Goal: Task Accomplishment & Management: Complete application form

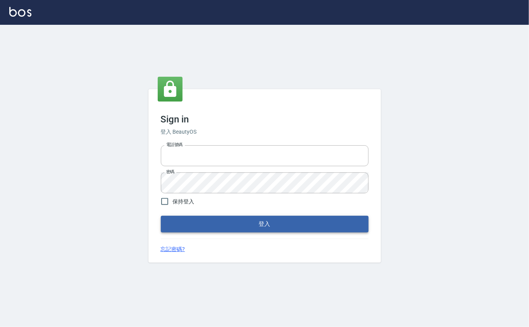
type input "0912271117"
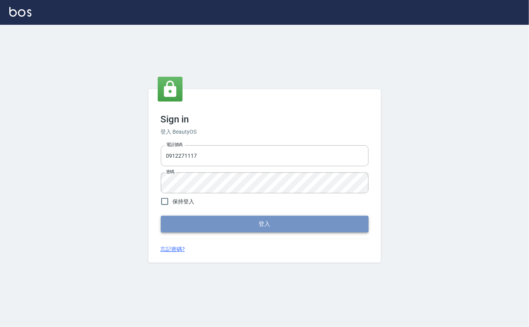
click at [222, 222] on button "登入" at bounding box center [265, 224] width 208 height 16
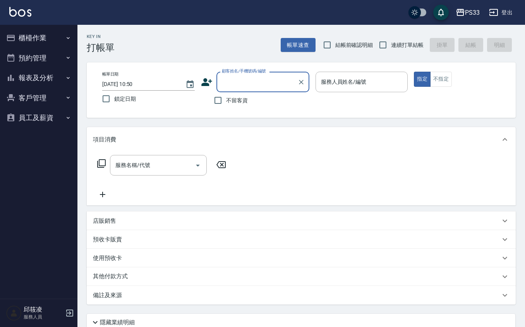
click at [55, 36] on button "櫃檯作業" at bounding box center [38, 38] width 71 height 20
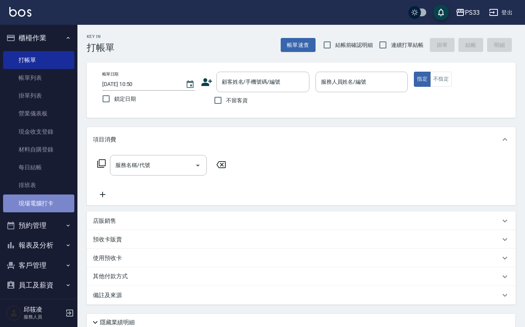
click at [55, 200] on link "現場電腦打卡" at bounding box center [38, 203] width 71 height 18
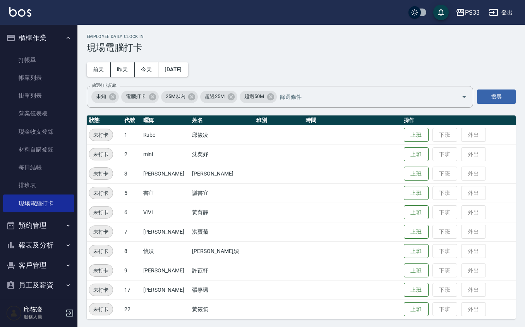
scroll to position [2, 0]
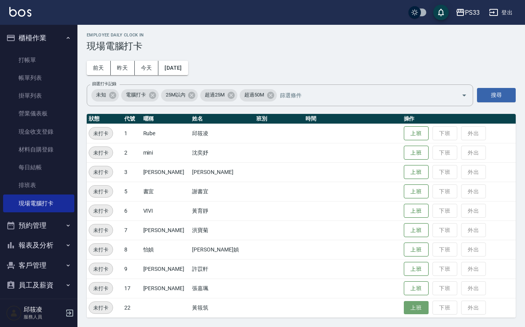
click at [404, 304] on button "上班" at bounding box center [416, 308] width 25 height 14
click at [304, 140] on td at bounding box center [353, 133] width 98 height 19
click at [404, 210] on button "上班" at bounding box center [416, 211] width 25 height 14
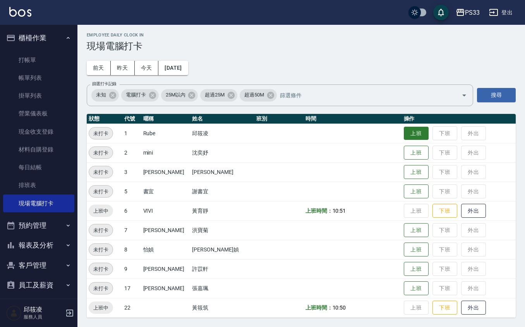
click at [416, 134] on button "上班" at bounding box center [416, 134] width 25 height 14
drag, startPoint x: 222, startPoint y: 301, endPoint x: 445, endPoint y: 24, distance: 355.6
click at [445, 24] on div "PS33 登出" at bounding box center [262, 12] width 525 height 25
click at [404, 267] on button "上班" at bounding box center [416, 269] width 25 height 14
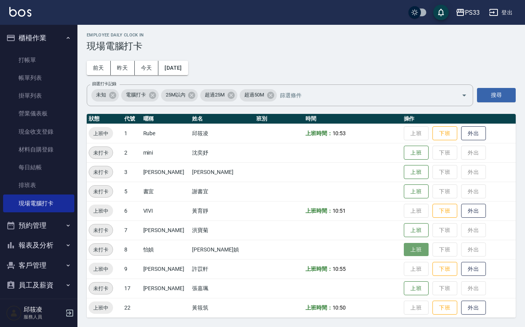
click at [409, 250] on button "上班" at bounding box center [416, 250] width 25 height 14
click at [415, 290] on button "上班" at bounding box center [416, 289] width 25 height 14
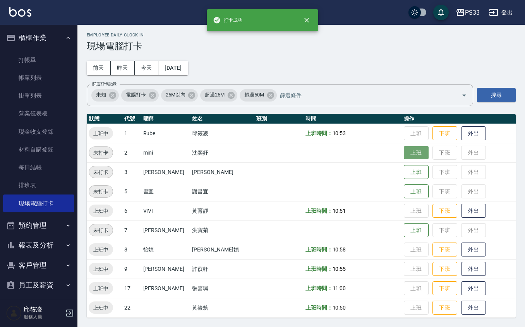
click at [404, 155] on button "上班" at bounding box center [416, 153] width 25 height 14
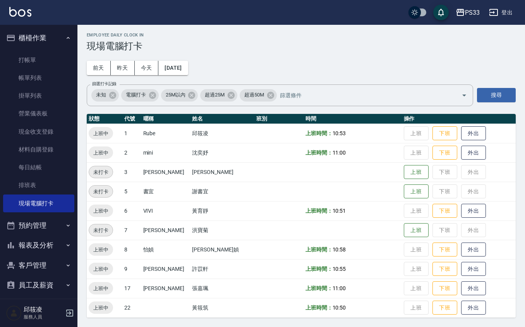
scroll to position [0, 0]
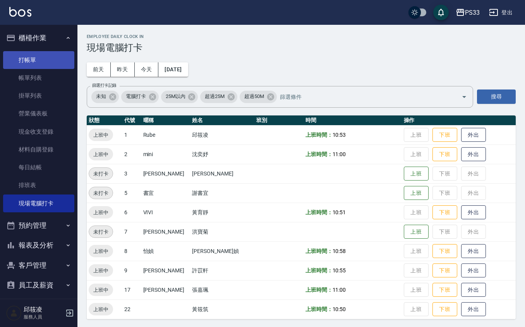
click at [29, 59] on link "打帳單" at bounding box center [38, 60] width 71 height 18
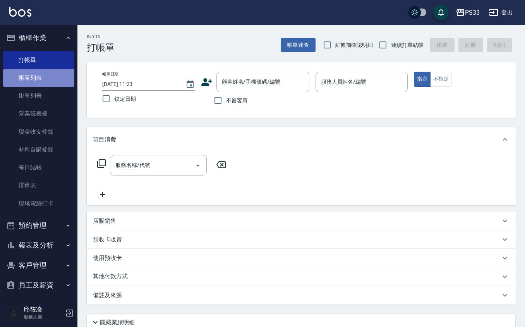
click at [55, 74] on link "帳單列表" at bounding box center [38, 78] width 71 height 18
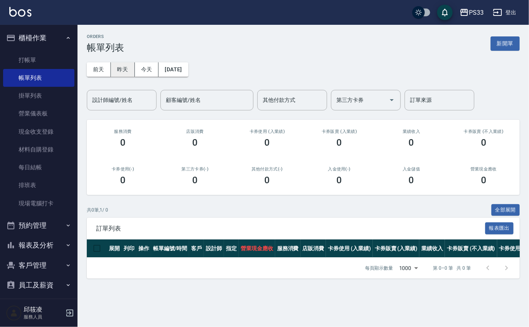
click at [124, 67] on button "昨天" at bounding box center [123, 69] width 24 height 14
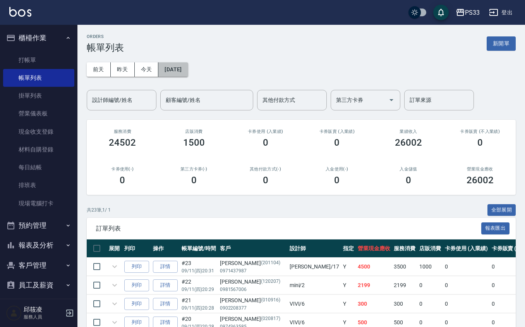
click at [174, 70] on button "[DATE]" at bounding box center [172, 69] width 29 height 14
click at [179, 71] on button "[DATE]" at bounding box center [172, 69] width 29 height 14
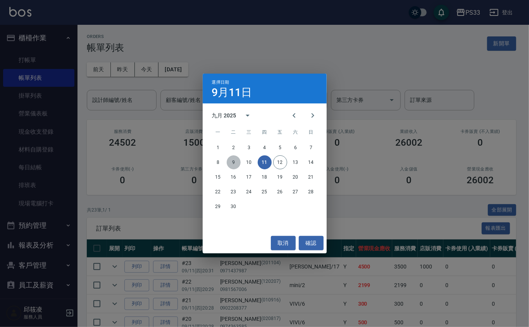
click at [234, 168] on button "9" at bounding box center [234, 162] width 14 height 14
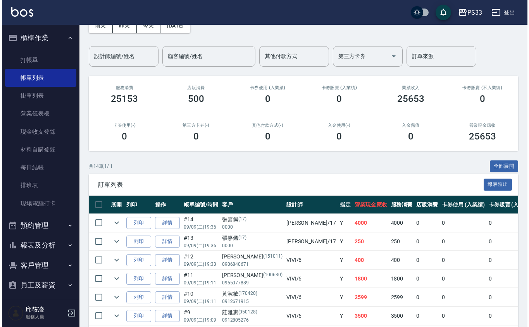
scroll to position [26, 0]
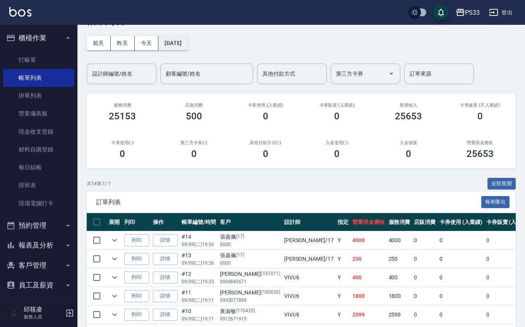
click at [180, 41] on button "[DATE]" at bounding box center [172, 43] width 29 height 14
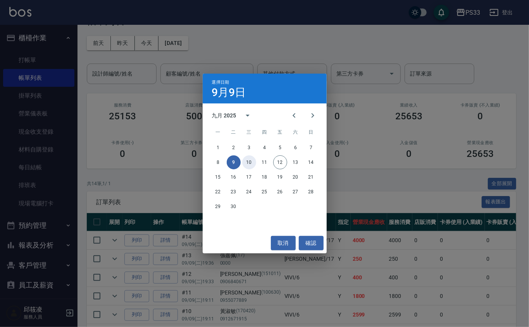
drag, startPoint x: 251, startPoint y: 164, endPoint x: 256, endPoint y: 171, distance: 8.5
click at [253, 165] on button "10" at bounding box center [249, 162] width 14 height 14
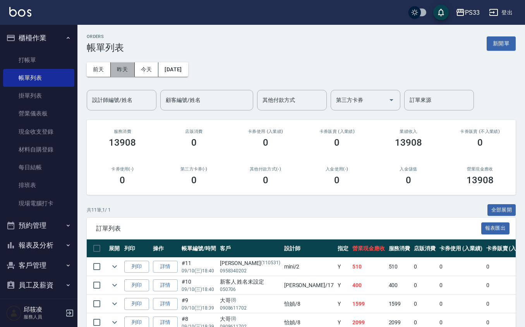
click at [130, 65] on button "昨天" at bounding box center [123, 69] width 24 height 14
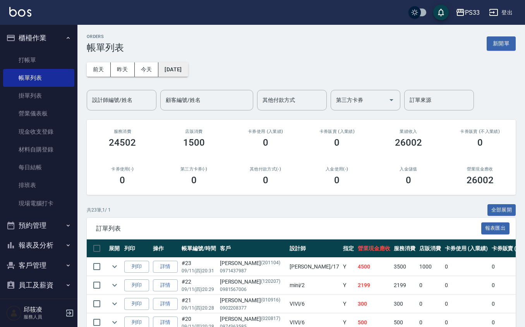
drag, startPoint x: 177, startPoint y: 59, endPoint x: 181, endPoint y: 64, distance: 6.6
click at [181, 64] on div "[DATE] [DATE] [DATE] [DATE] 設計師編號/姓名 設計師編號/姓名 顧客編號/姓名 顧客編號/姓名 其他付款方式 其他付款方式 第三方…" at bounding box center [301, 81] width 429 height 57
click at [181, 65] on button "[DATE]" at bounding box center [172, 69] width 29 height 14
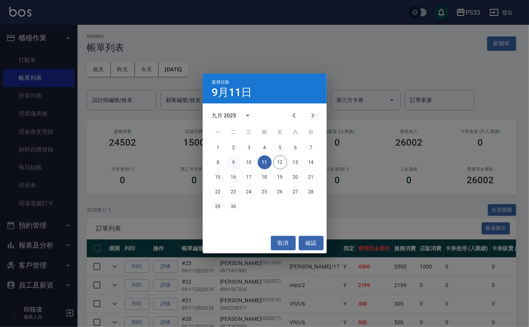
click at [234, 160] on button "9" at bounding box center [234, 162] width 14 height 14
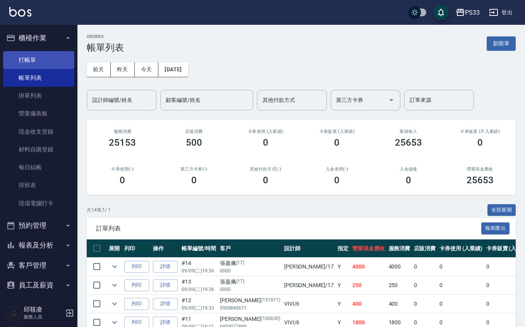
click at [41, 59] on link "打帳單" at bounding box center [38, 60] width 71 height 18
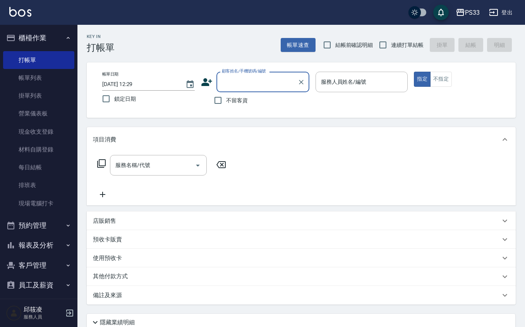
click at [202, 79] on icon at bounding box center [207, 82] width 12 height 12
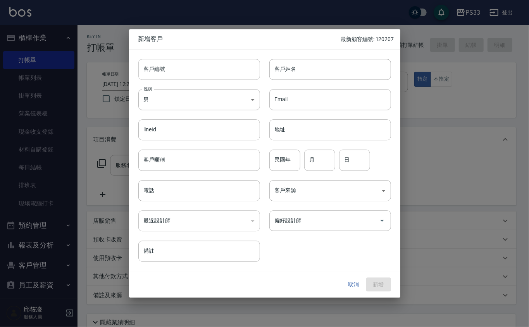
click at [207, 73] on input "客戶編號" at bounding box center [199, 69] width 122 height 21
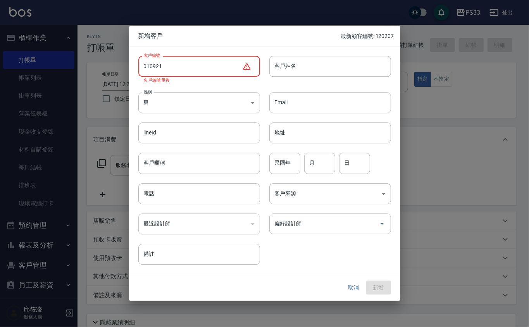
click at [149, 64] on input "010921" at bounding box center [190, 66] width 104 height 21
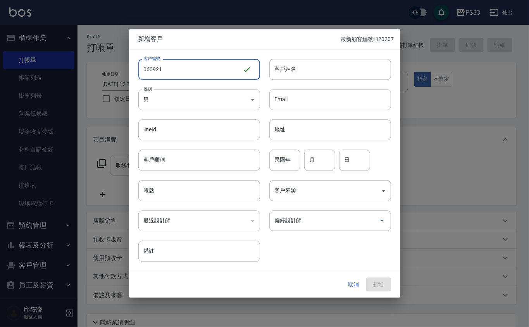
type input "060921"
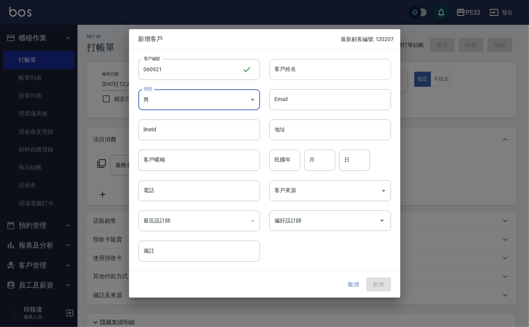
drag, startPoint x: 301, startPoint y: 77, endPoint x: 304, endPoint y: 74, distance: 5.0
click at [304, 75] on input "客戶姓名" at bounding box center [330, 69] width 122 height 21
type input "[PERSON_NAME]"
click at [273, 168] on input "民國年" at bounding box center [284, 160] width 31 height 21
type input "77"
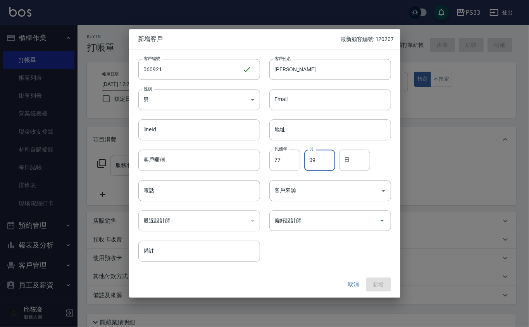
type input "09"
type input "21"
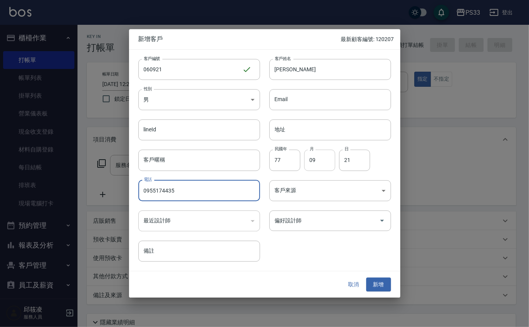
type input "0955174435"
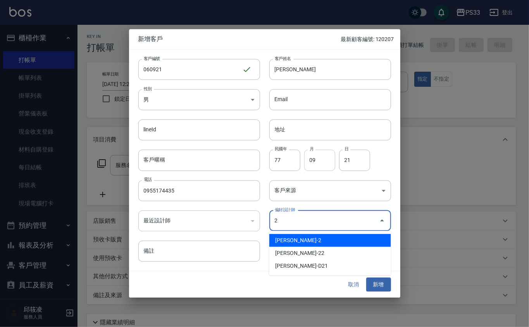
type input "沈奕妤"
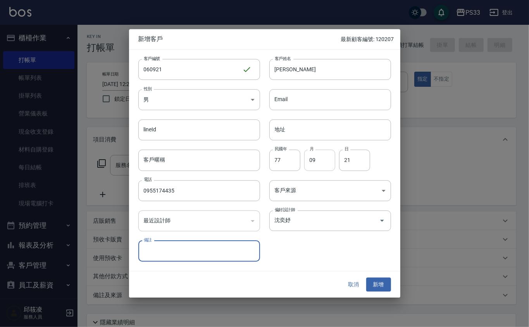
click at [366, 277] on button "新增" at bounding box center [378, 284] width 25 height 14
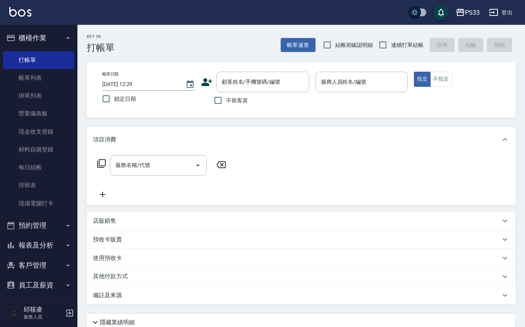
click at [211, 81] on icon at bounding box center [206, 82] width 11 height 8
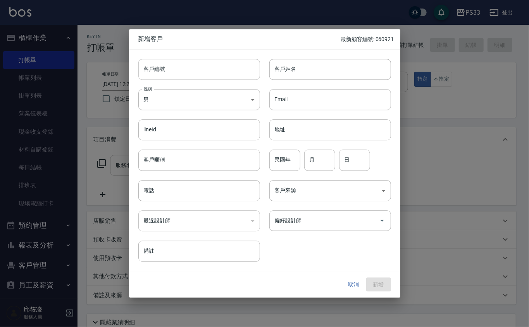
click at [213, 72] on input "客戶編號" at bounding box center [199, 69] width 122 height 21
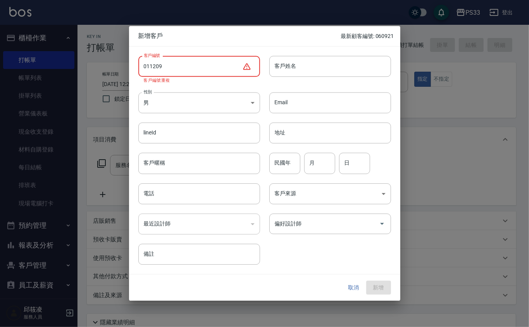
click at [150, 64] on input "011209" at bounding box center [190, 66] width 104 height 21
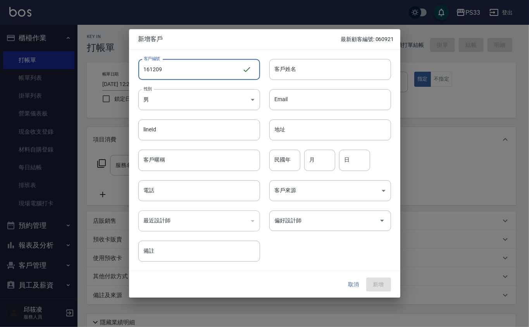
type input "161209"
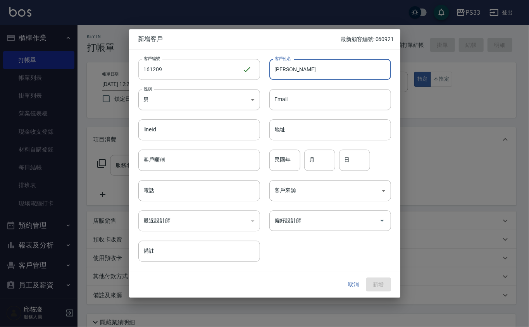
type input "[PERSON_NAME]"
type input "00"
type input "0"
type input "12"
type input "09"
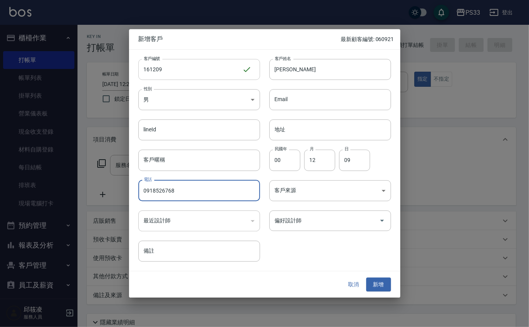
type input "0918526768"
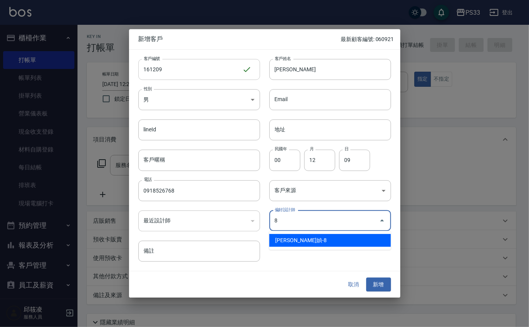
type input "[PERSON_NAME]媜"
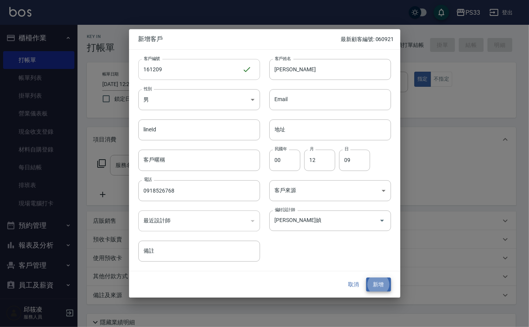
click at [366, 277] on button "新增" at bounding box center [378, 284] width 25 height 14
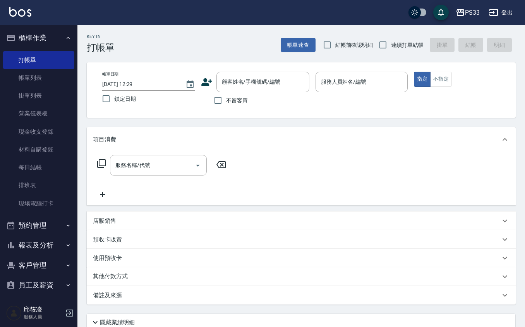
click at [202, 79] on icon at bounding box center [207, 82] width 12 height 12
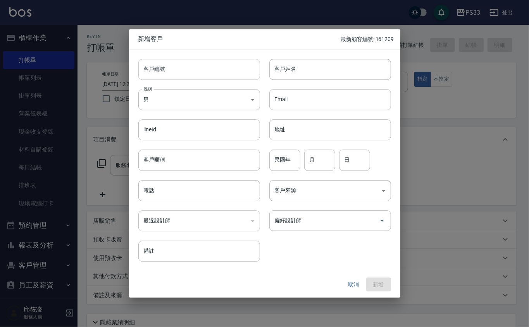
click at [205, 75] on input "客戶編號" at bounding box center [199, 69] width 122 height 21
type input "011124"
type input "[PERSON_NAME]"
type input "00"
type input "11"
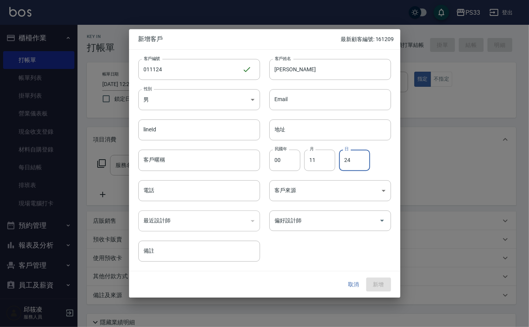
type input "24"
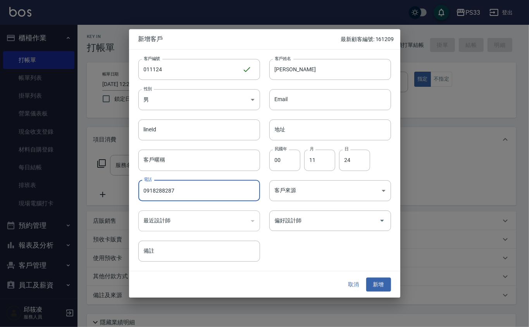
type input "0918288287"
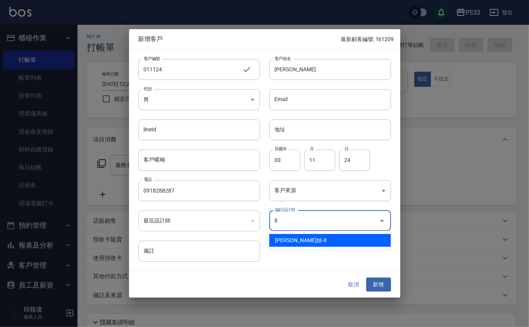
type input "[PERSON_NAME]媜"
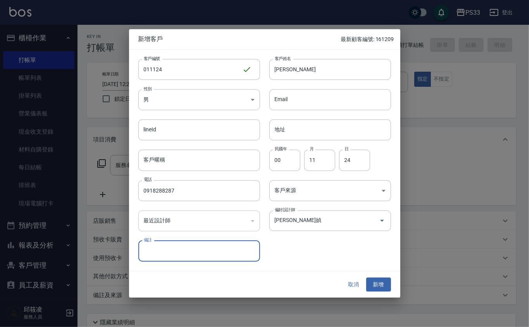
click at [366, 277] on button "新增" at bounding box center [378, 284] width 25 height 14
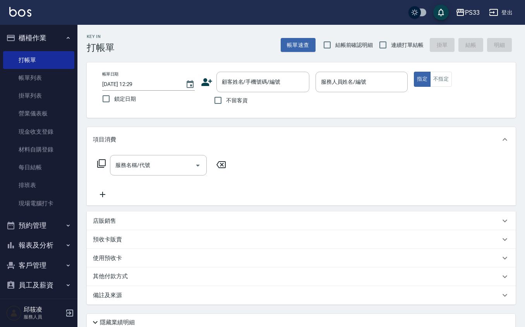
click at [208, 82] on icon at bounding box center [207, 82] width 12 height 12
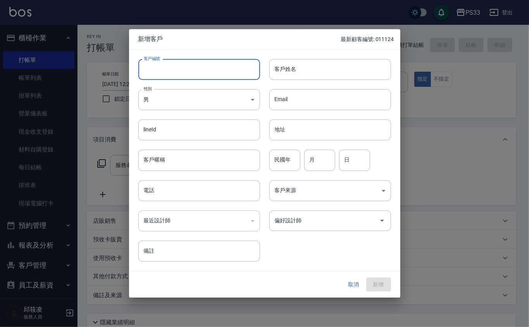
click at [208, 73] on input "客戶編號" at bounding box center [199, 69] width 122 height 21
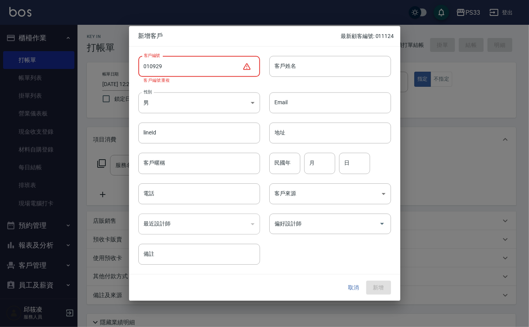
click at [148, 65] on input "010929" at bounding box center [190, 66] width 104 height 21
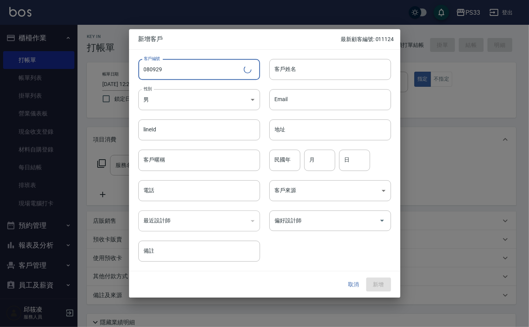
type input "080929"
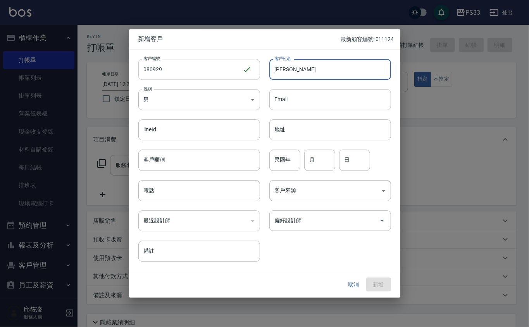
type input "[PERSON_NAME]"
type input "76"
type input "2"
type input "09"
type input "29"
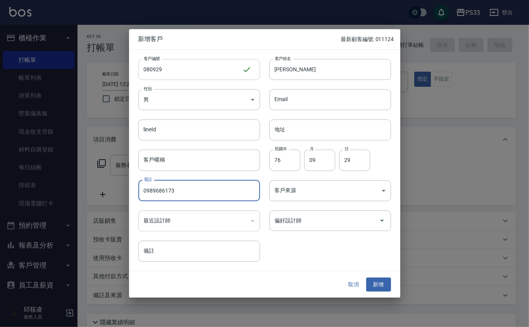
type input "0989686173"
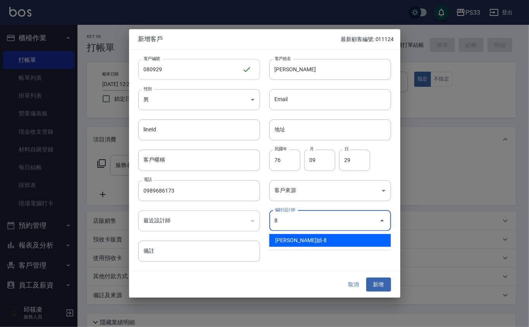
type input "[PERSON_NAME]媜"
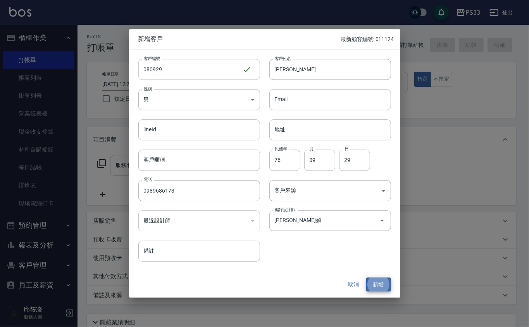
click at [366, 277] on button "新增" at bounding box center [378, 284] width 25 height 14
